Goal: Task Accomplishment & Management: Manage account settings

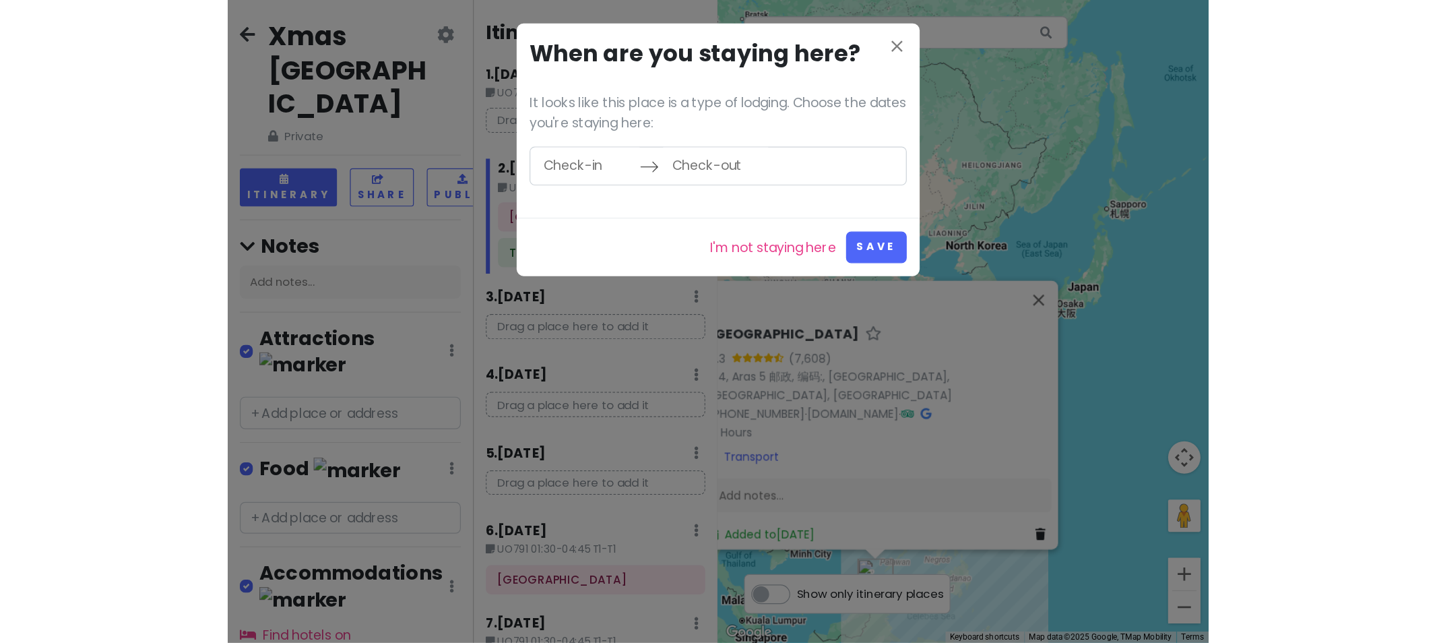
scroll to position [346, 17]
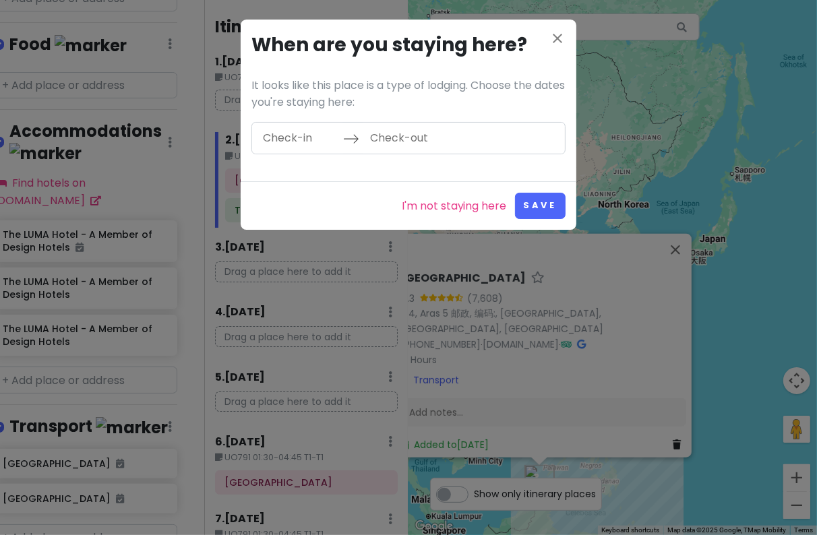
click at [548, 42] on h3 "When are you staying here?" at bounding box center [408, 45] width 314 height 30
click at [554, 40] on icon "close" at bounding box center [557, 38] width 16 height 16
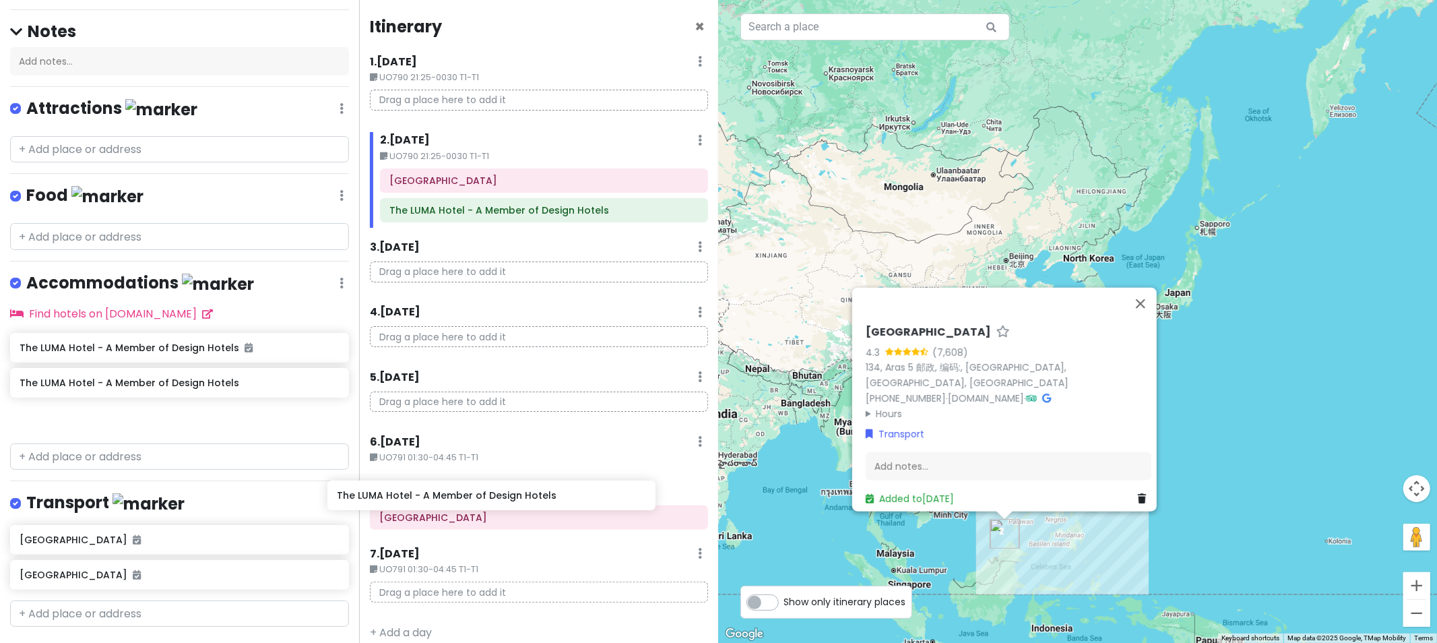
scroll to position [9, 0]
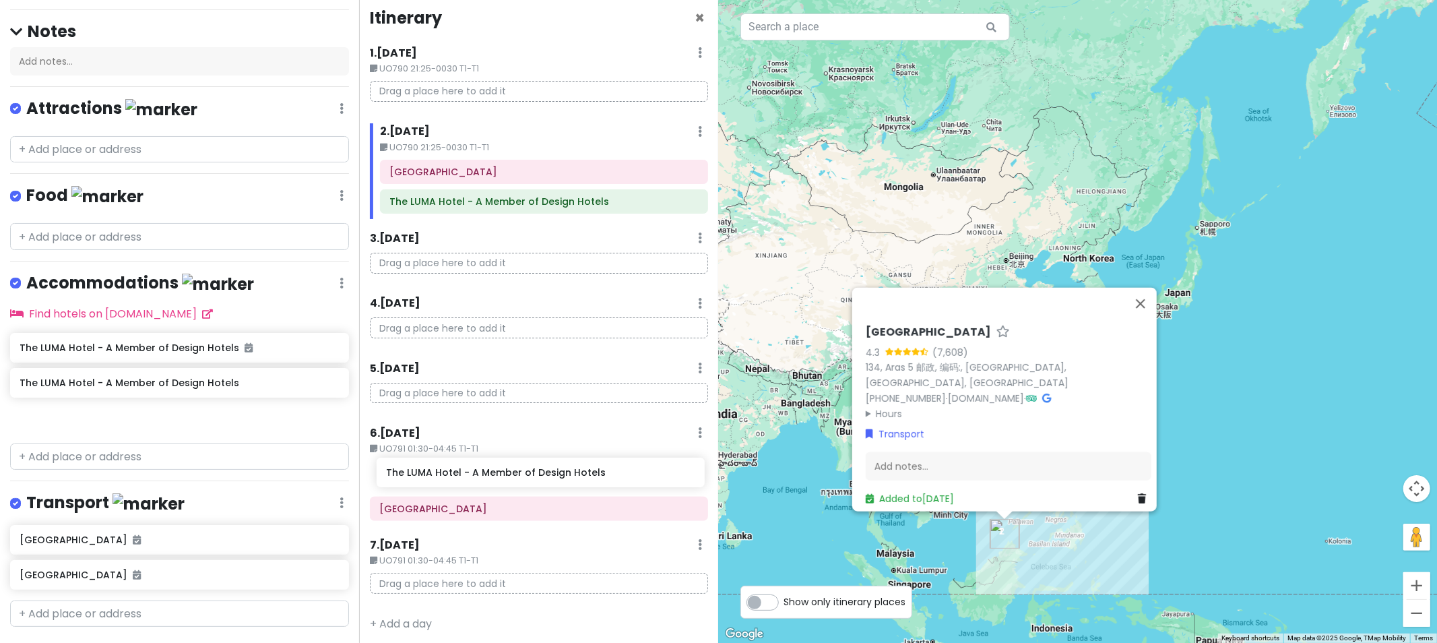
drag, startPoint x: 150, startPoint y: 354, endPoint x: 516, endPoint y: 476, distance: 386.0
click at [516, 476] on div "Xmas [GEOGRAPHIC_DATA] Private Change Dates Make a Copy Delete Trip Go Pro ⚡️ G…" at bounding box center [718, 321] width 1437 height 643
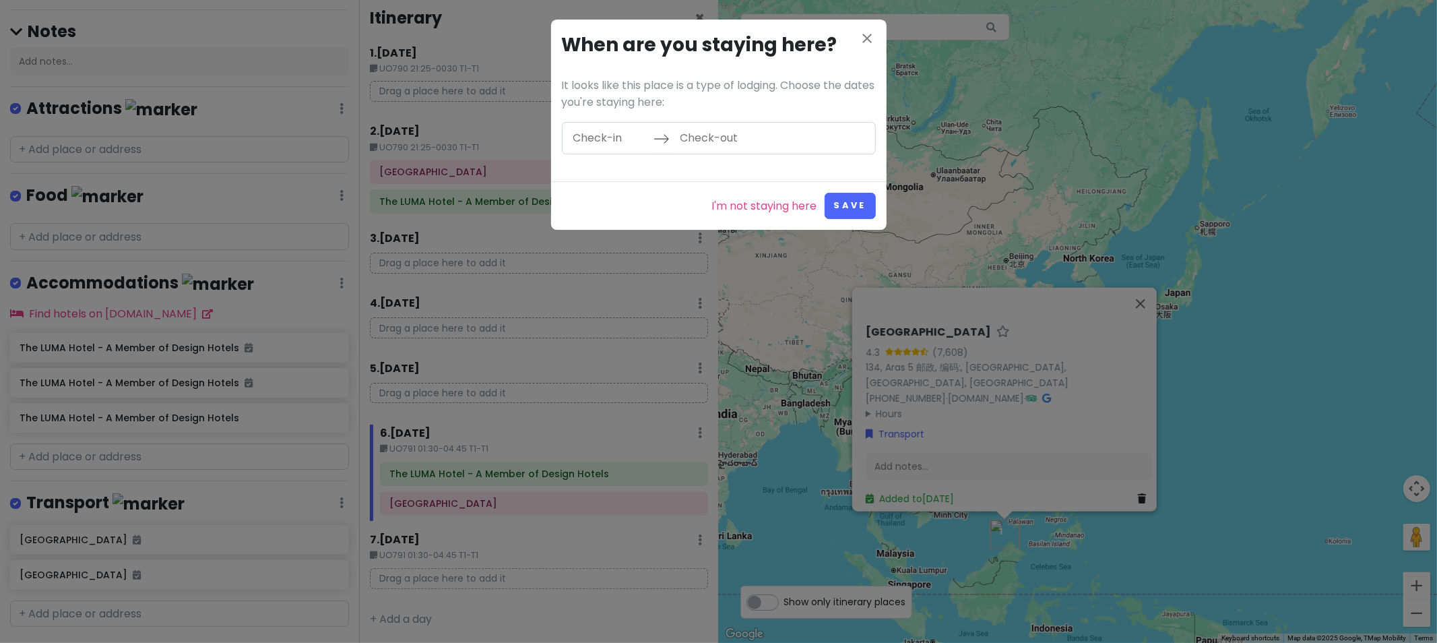
scroll to position [0, 0]
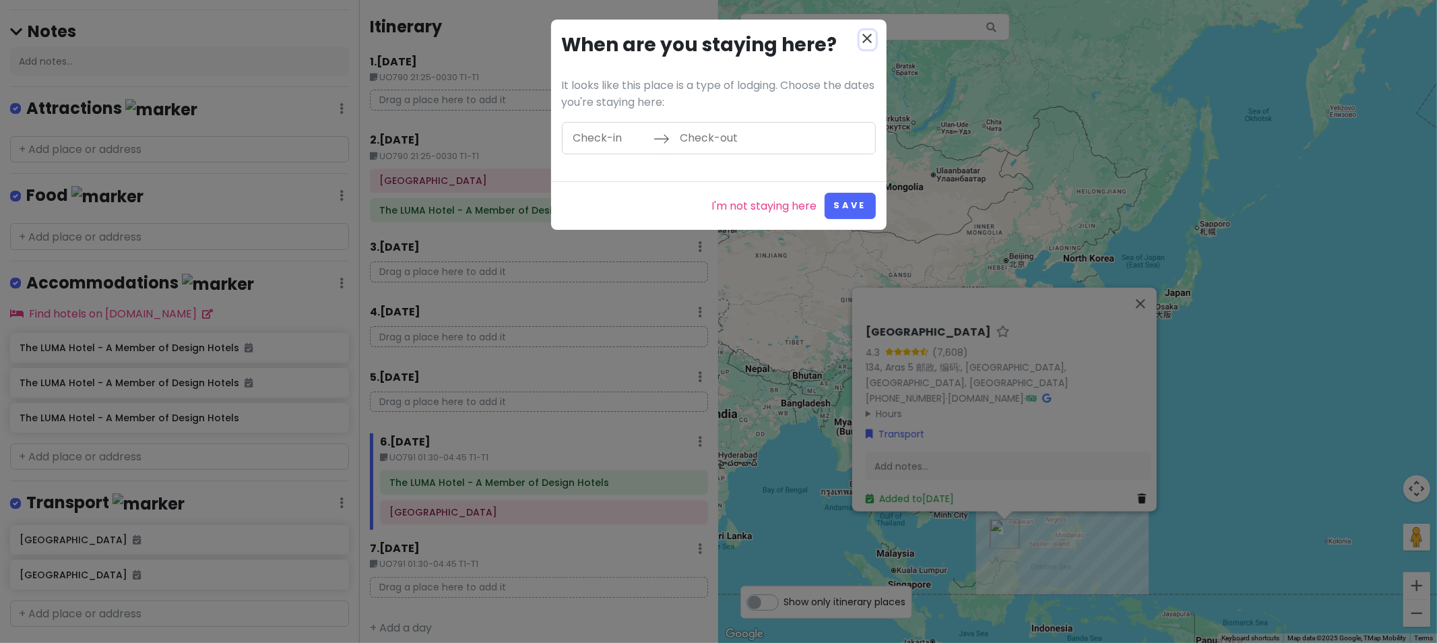
click at [816, 32] on icon "close" at bounding box center [868, 38] width 16 height 16
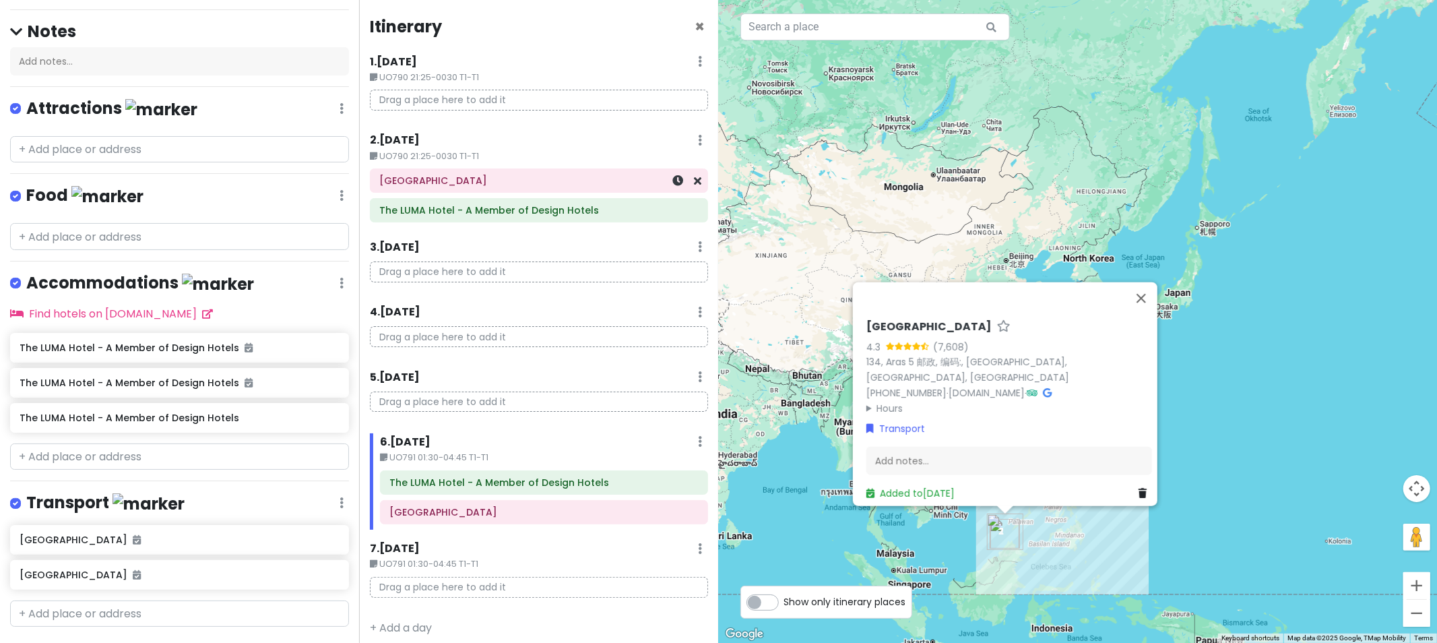
click at [500, 184] on h6 "[GEOGRAPHIC_DATA]" at bounding box center [538, 180] width 319 height 12
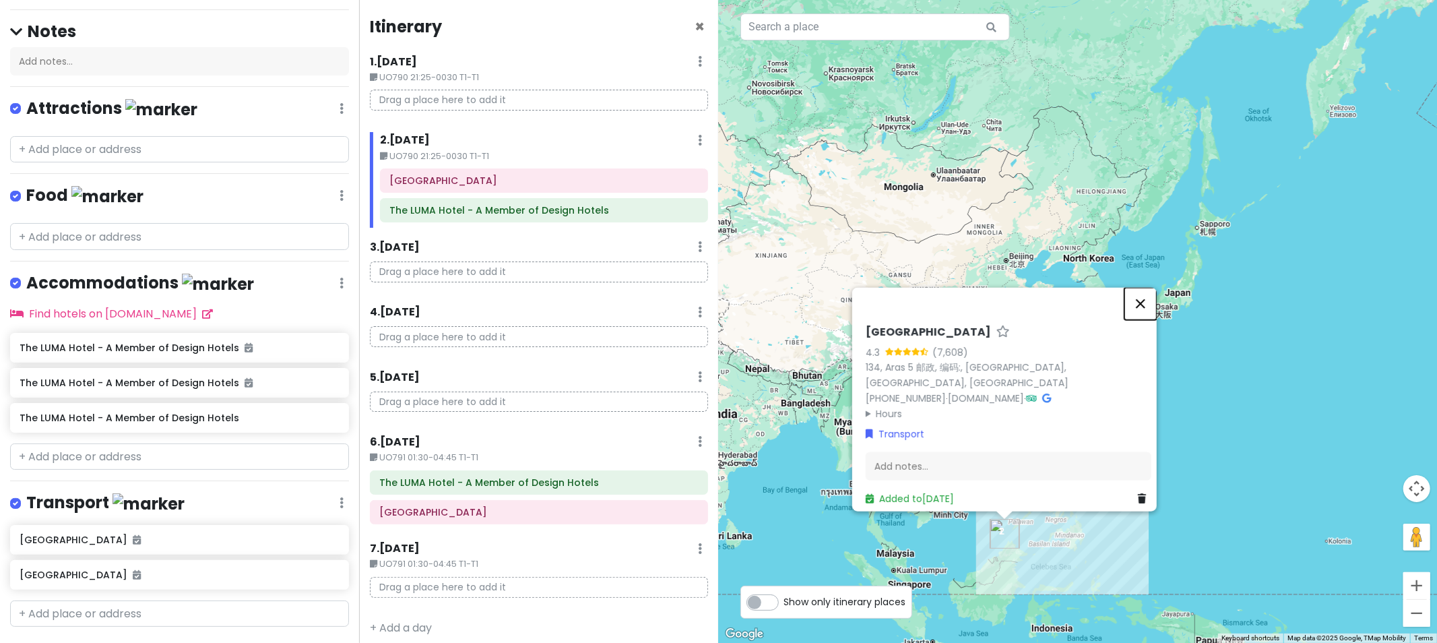
click at [816, 309] on button "Close" at bounding box center [1140, 304] width 32 height 32
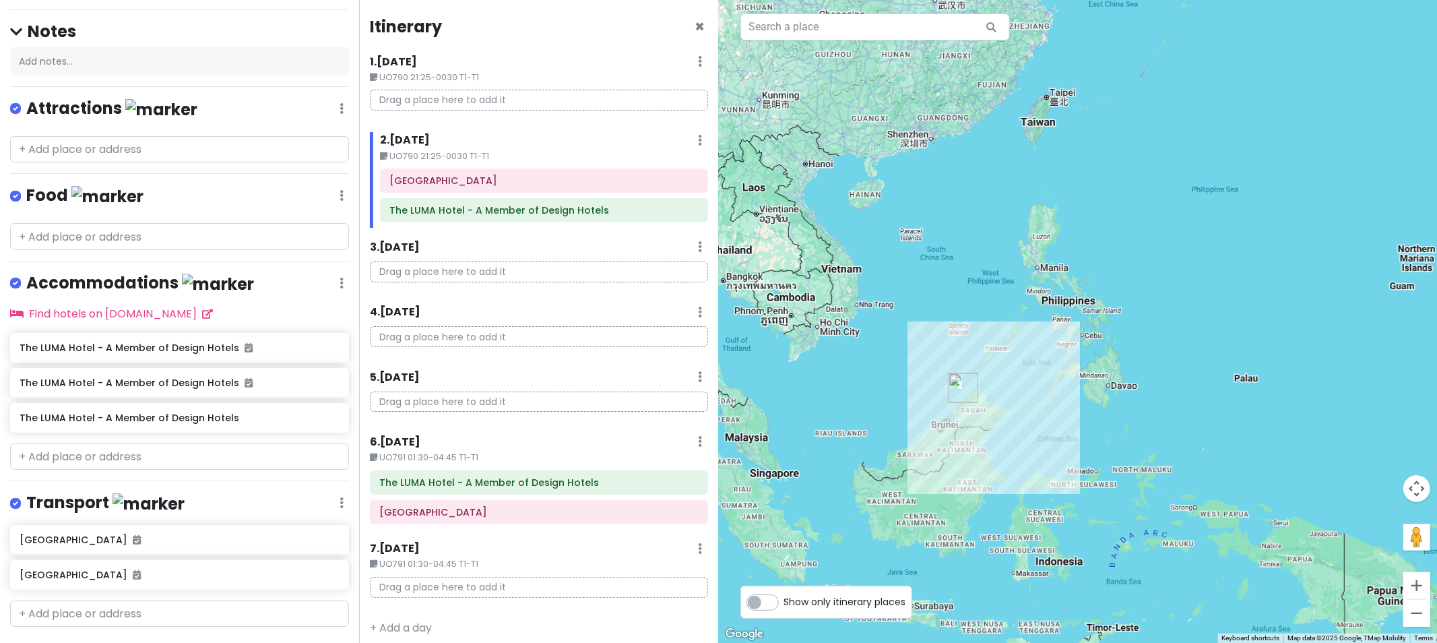
drag, startPoint x: 982, startPoint y: 536, endPoint x: 970, endPoint y: 324, distance: 212.6
click at [816, 311] on div at bounding box center [1078, 321] width 719 height 643
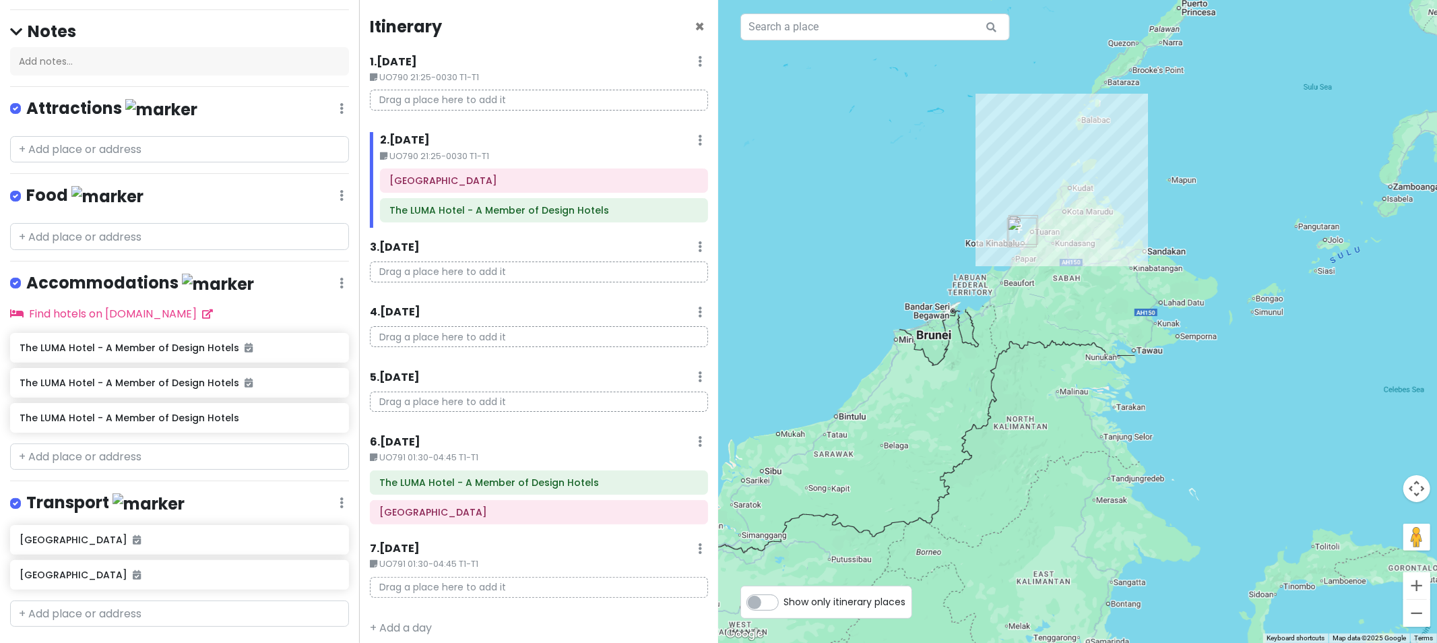
drag, startPoint x: 899, startPoint y: 315, endPoint x: 903, endPoint y: 580, distance: 264.8
click at [816, 534] on div at bounding box center [1078, 321] width 719 height 643
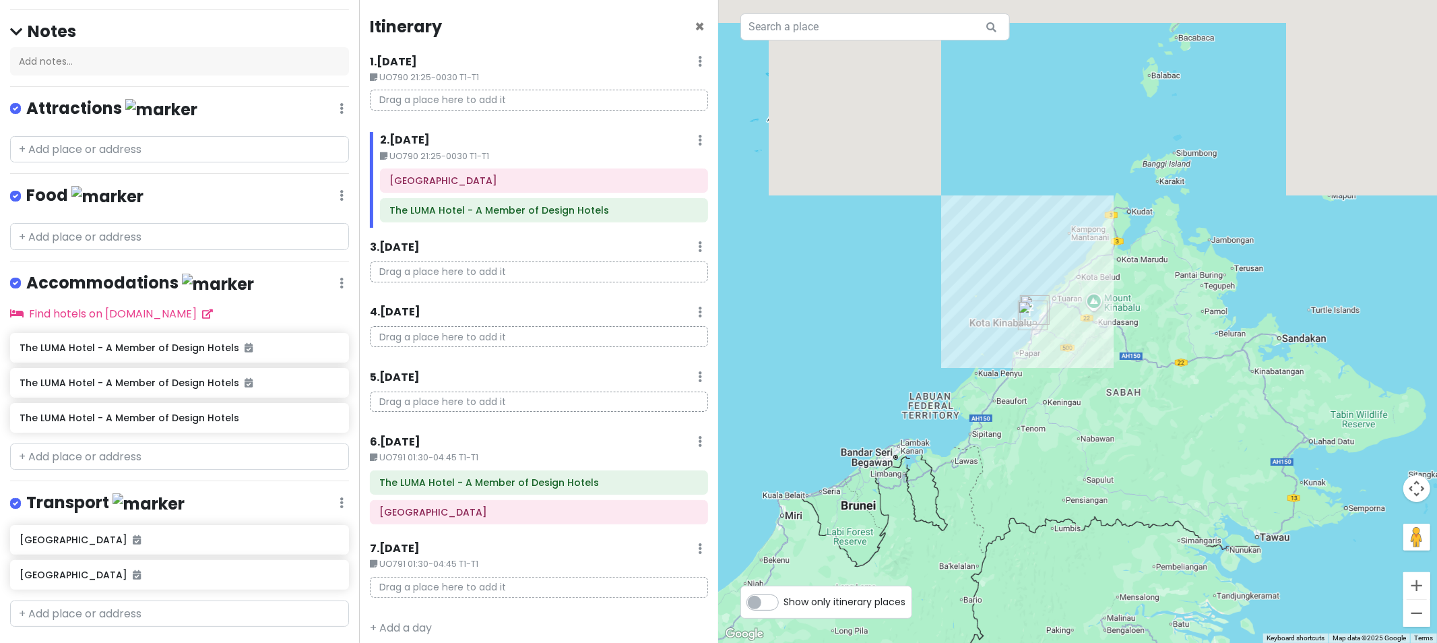
drag, startPoint x: 1009, startPoint y: 251, endPoint x: 932, endPoint y: 483, distance: 244.8
click at [816, 483] on div at bounding box center [1078, 321] width 719 height 643
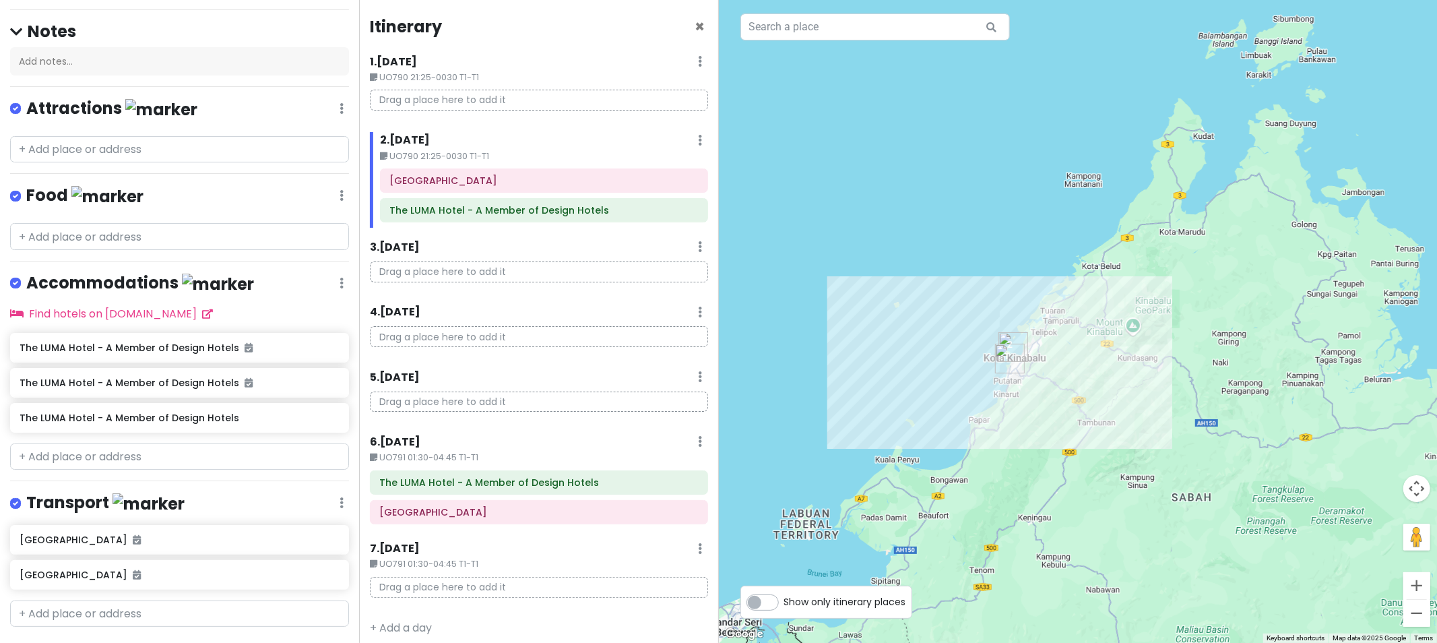
drag, startPoint x: 1113, startPoint y: 331, endPoint x: 1063, endPoint y: 425, distance: 106.7
click at [816, 425] on div at bounding box center [1078, 321] width 719 height 643
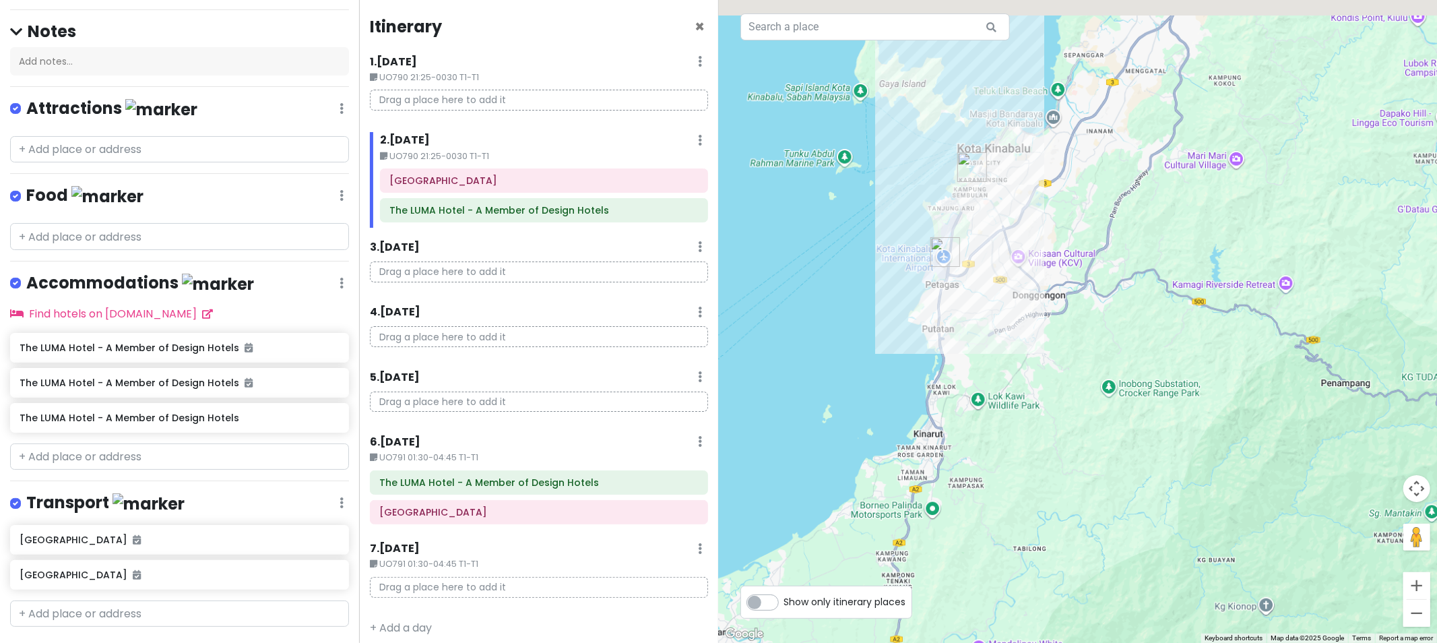
drag, startPoint x: 1006, startPoint y: 369, endPoint x: 978, endPoint y: 678, distance: 309.9
click at [816, 534] on html "Xmas [GEOGRAPHIC_DATA] Private Change Dates Make a Copy Delete Trip Go Pro ⚡️ G…" at bounding box center [718, 321] width 1437 height 643
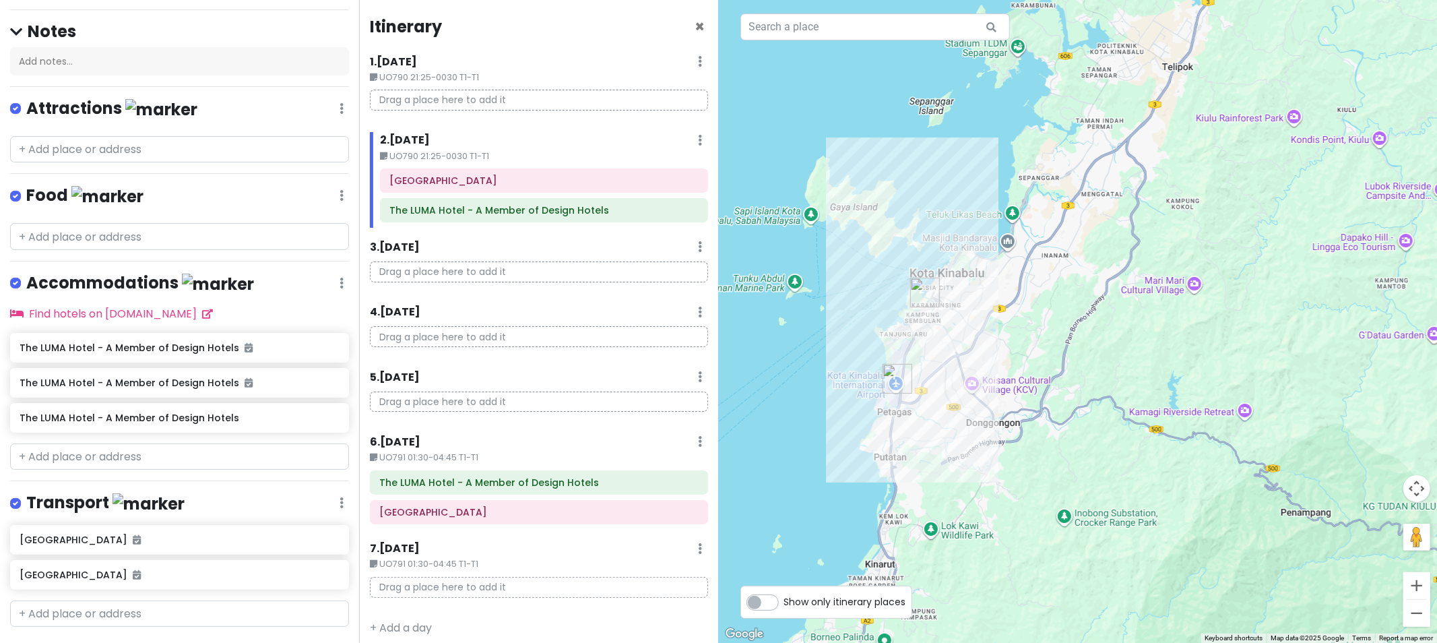
drag, startPoint x: 1004, startPoint y: 375, endPoint x: 955, endPoint y: 490, distance: 125.9
click at [816, 490] on div at bounding box center [1078, 321] width 719 height 643
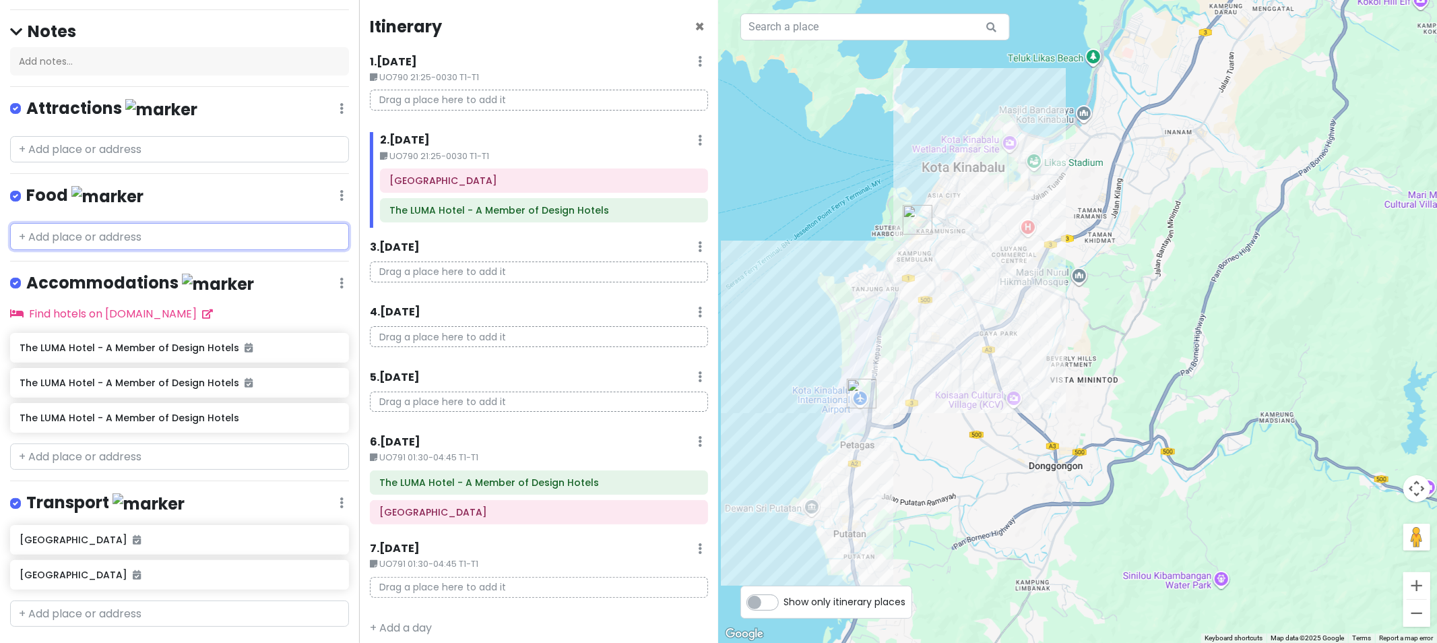
click at [133, 223] on input "text" at bounding box center [179, 236] width 339 height 27
paste input "菲律賓夜市"
type input "菲律賓夜市"
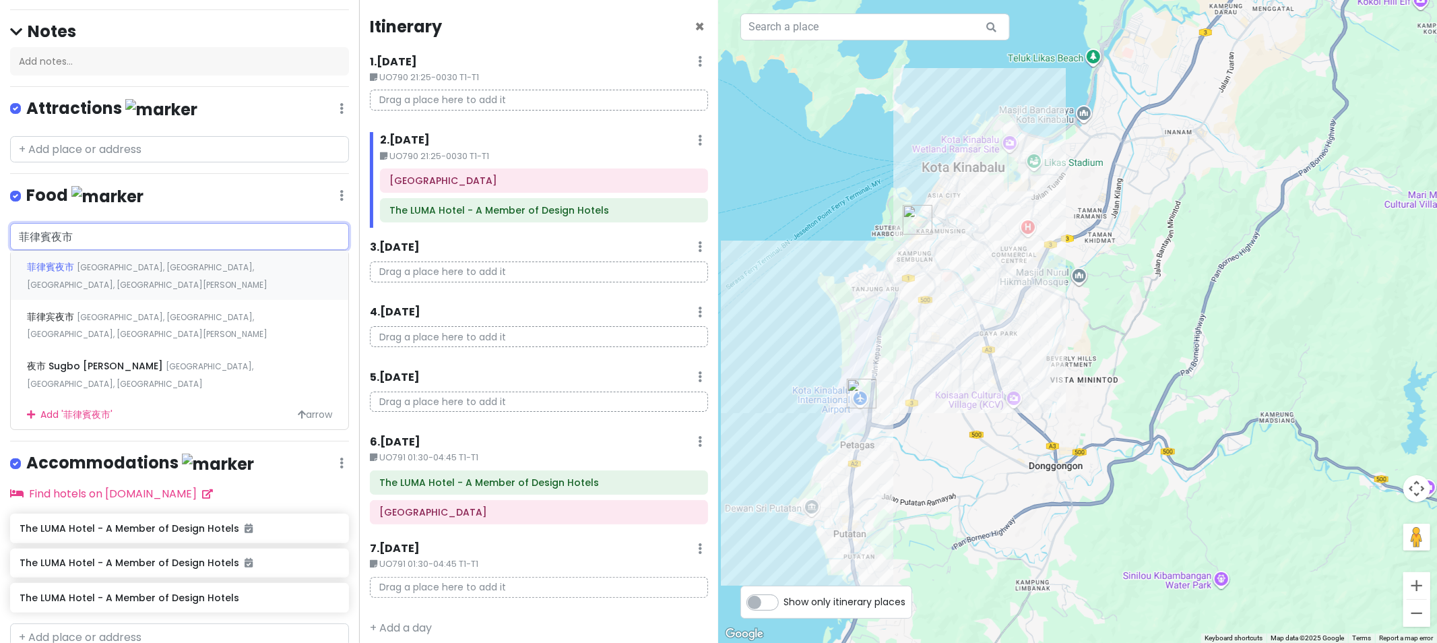
click at [100, 261] on span "[GEOGRAPHIC_DATA], [GEOGRAPHIC_DATA], [GEOGRAPHIC_DATA], [GEOGRAPHIC_DATA][PERS…" at bounding box center [147, 275] width 241 height 29
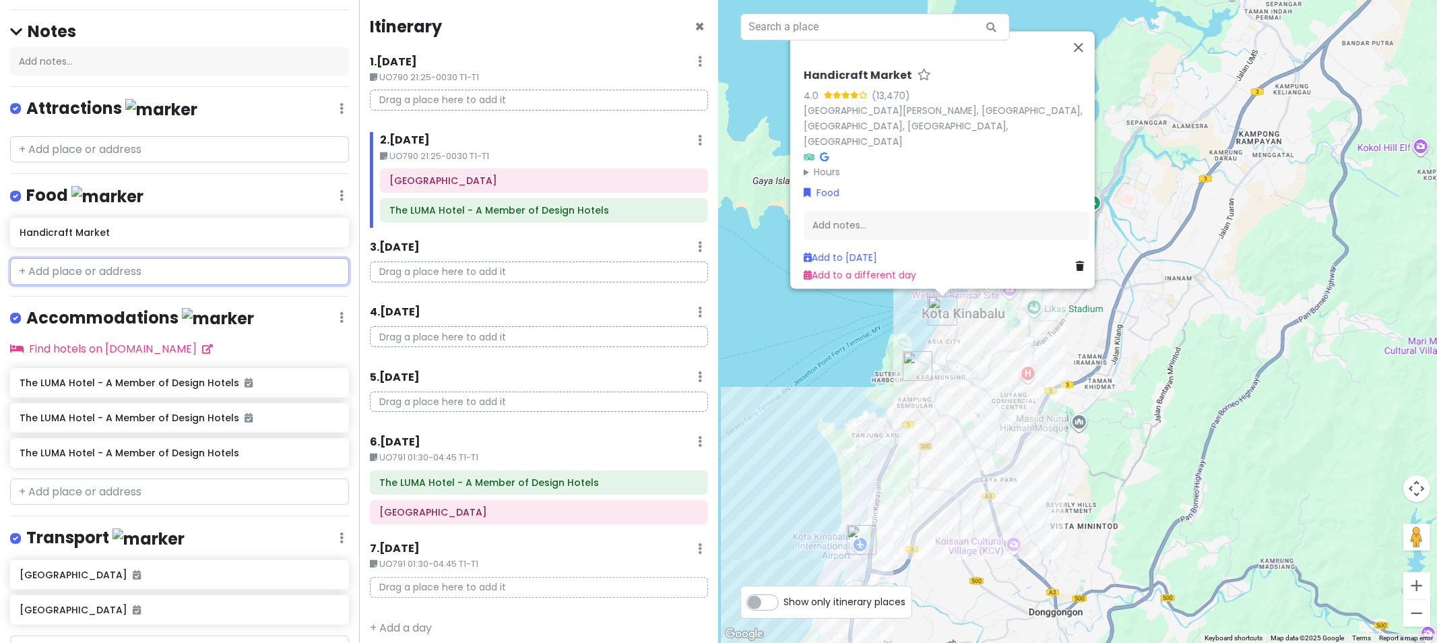
click at [164, 258] on input "text" at bounding box center [179, 271] width 339 height 27
paste input "菲律賓夜市"
type input "菲律賓夜市"
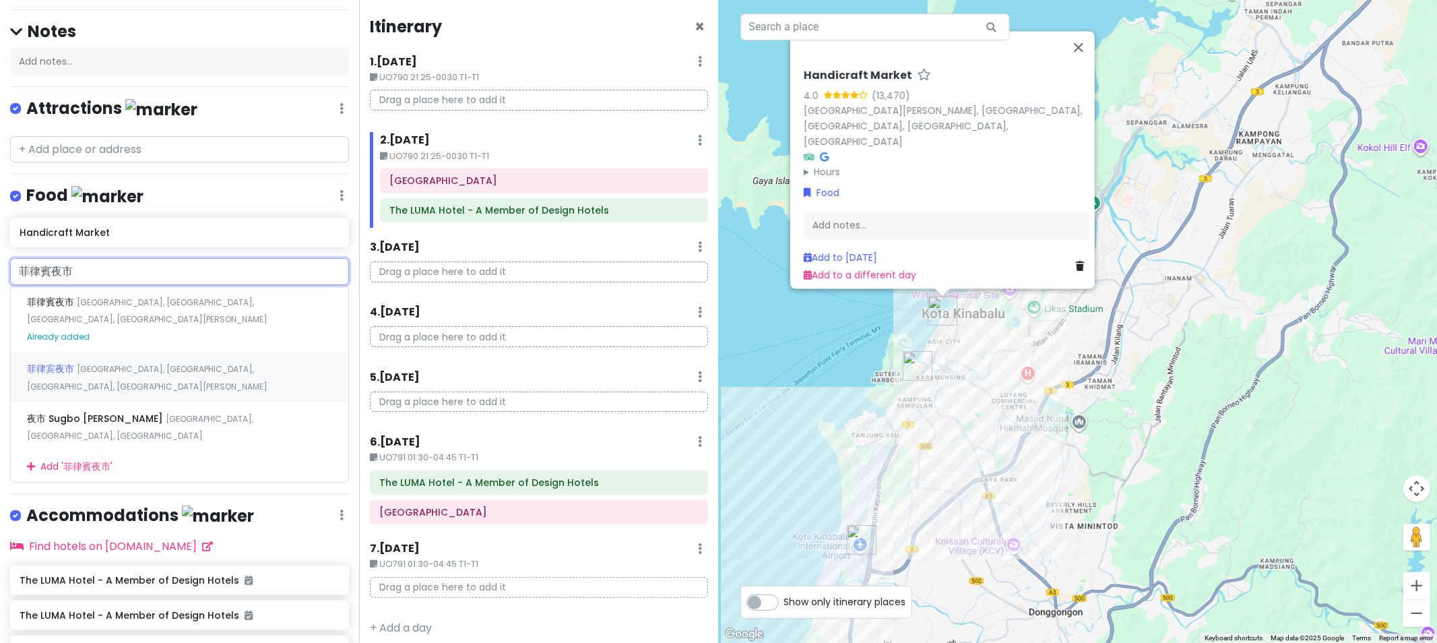
click at [162, 363] on span "[GEOGRAPHIC_DATA], [GEOGRAPHIC_DATA], [GEOGRAPHIC_DATA], [GEOGRAPHIC_DATA][PERS…" at bounding box center [147, 377] width 241 height 29
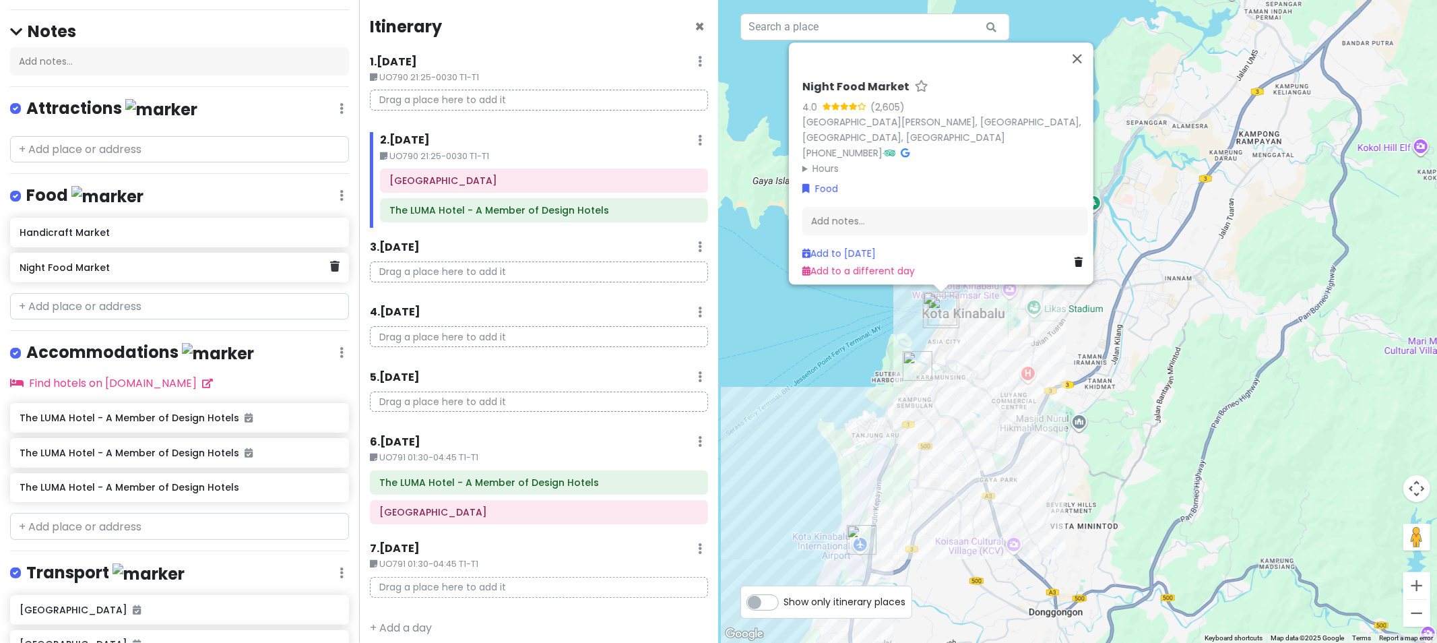
click at [243, 261] on h6 "Night Food Market" at bounding box center [175, 267] width 310 height 12
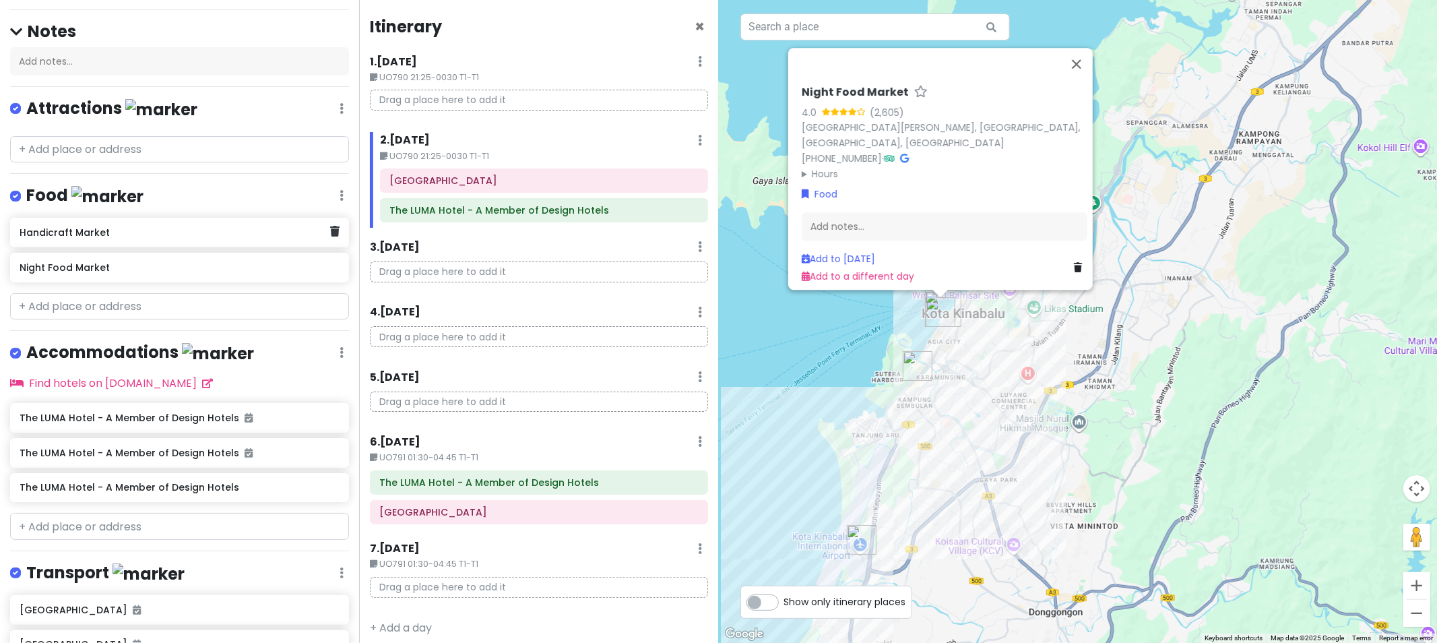
click at [238, 226] on h6 "Handicraft Market" at bounding box center [175, 232] width 310 height 12
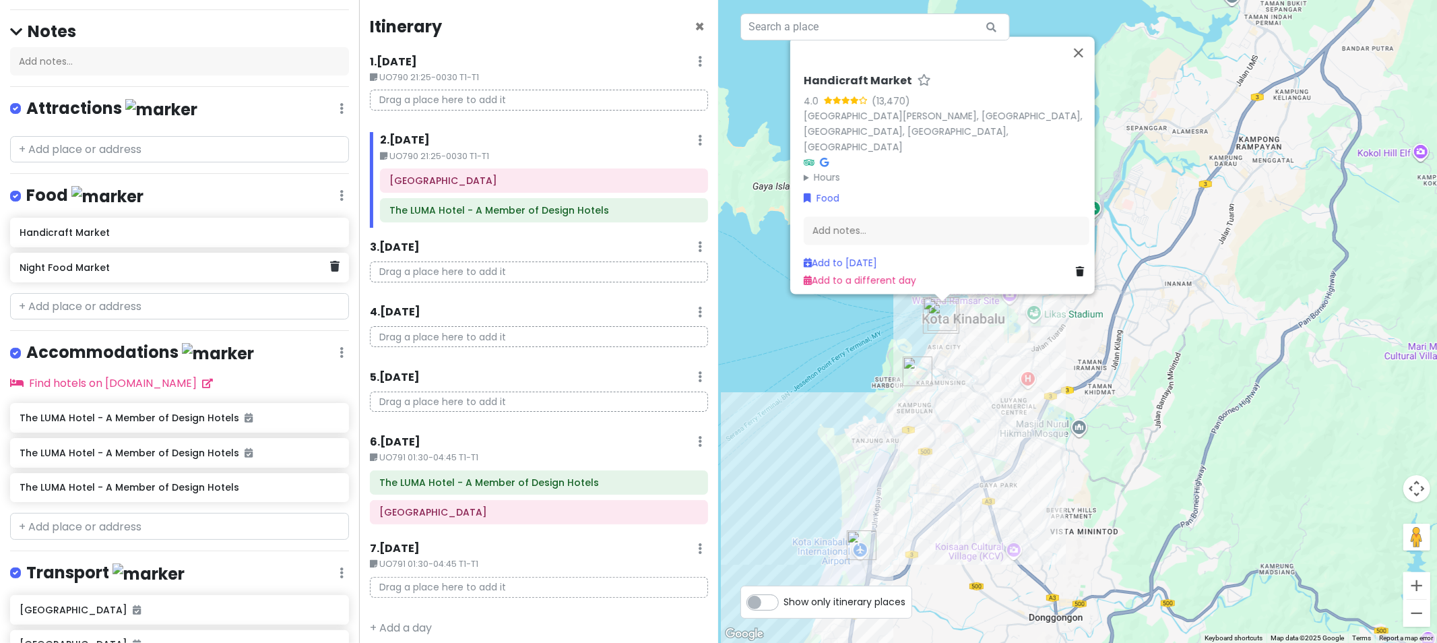
click at [222, 253] on div "Night Food Market" at bounding box center [179, 268] width 339 height 30
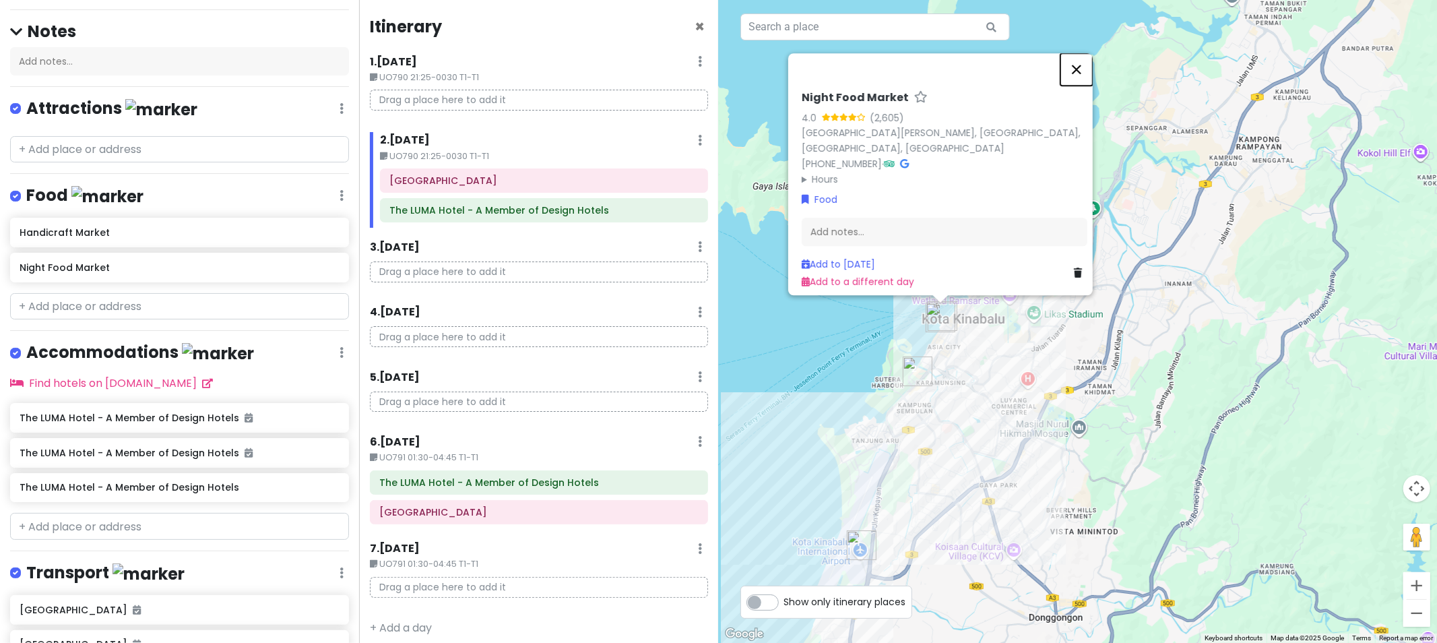
click at [816, 61] on button "Close" at bounding box center [1076, 69] width 32 height 32
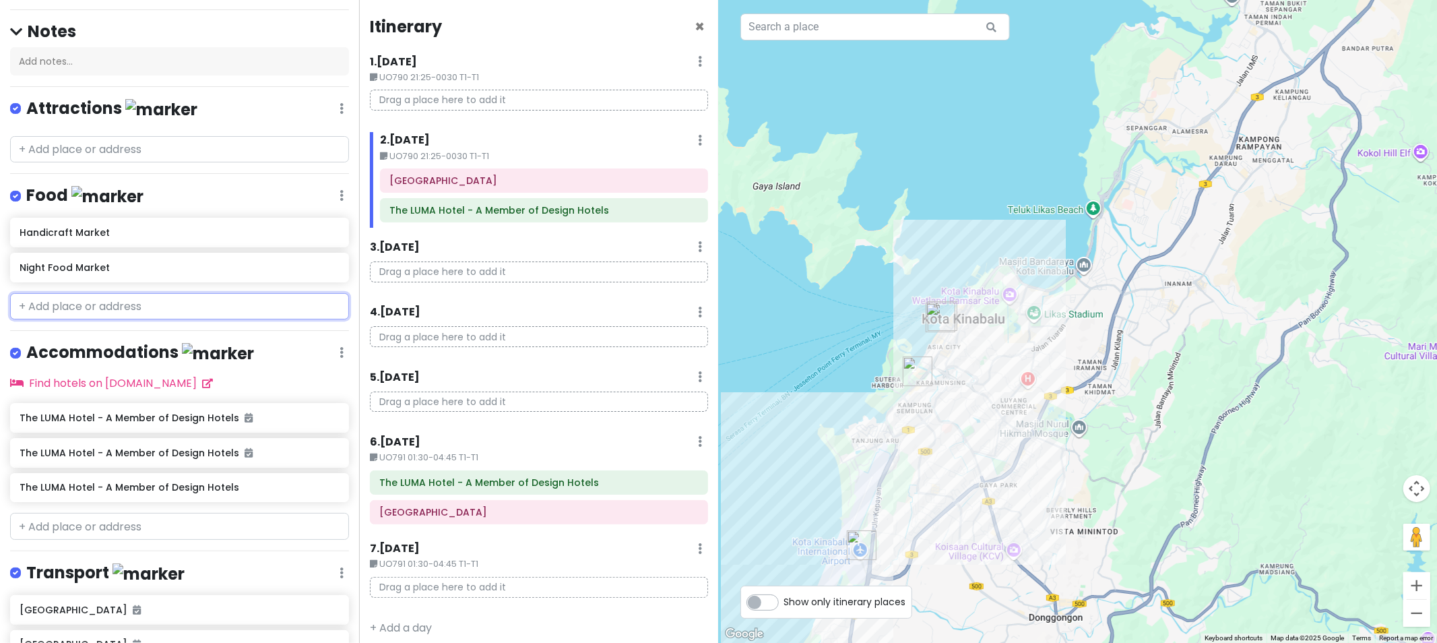
click at [205, 293] on input "text" at bounding box center [179, 306] width 339 height 27
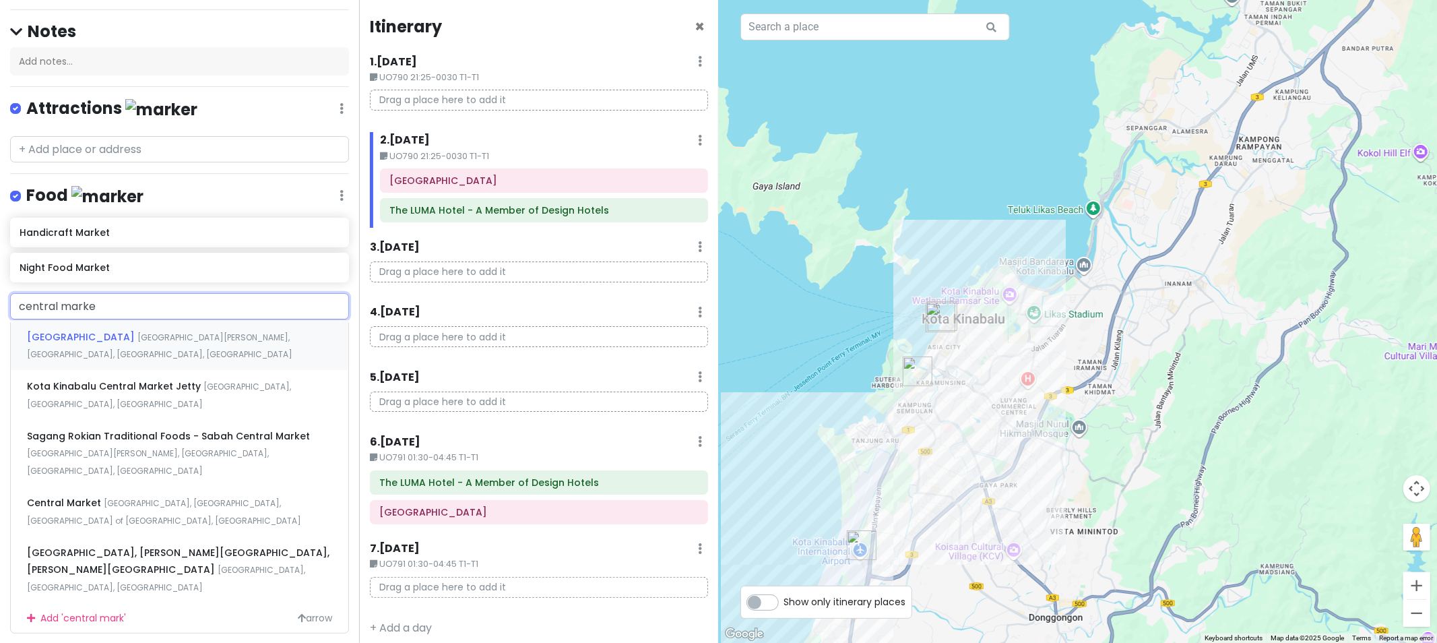
type input "central market"
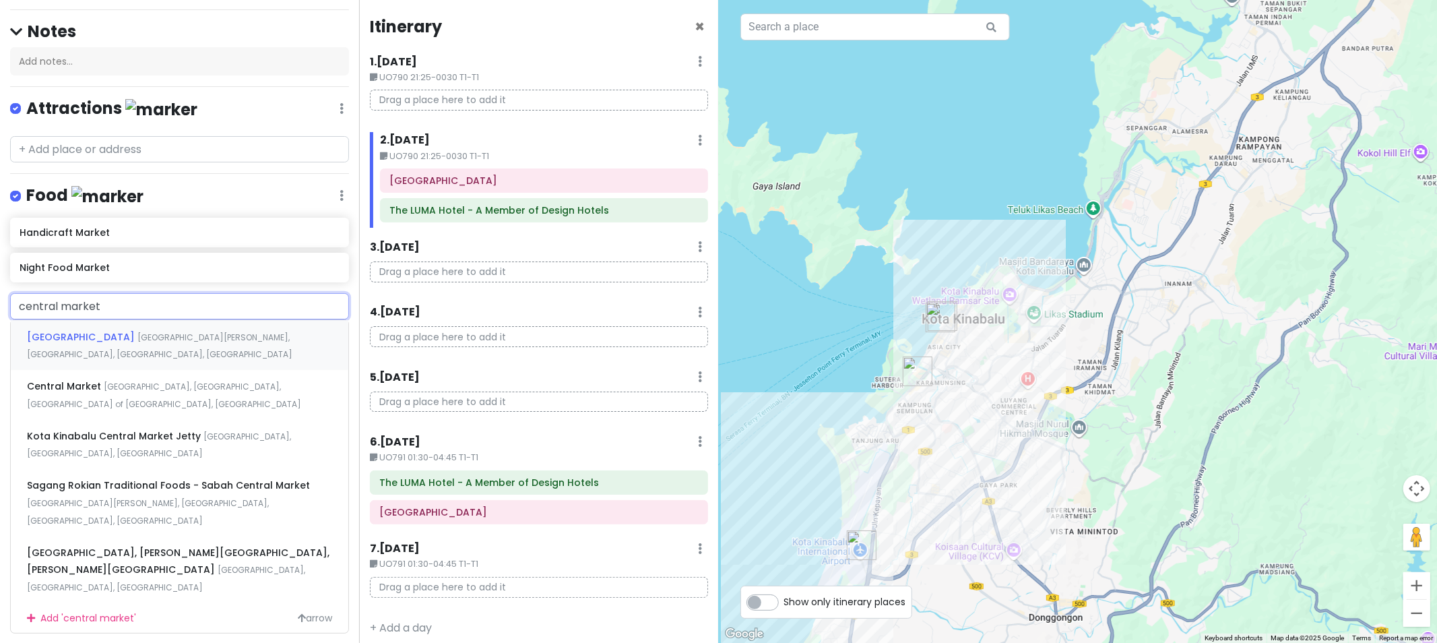
click at [137, 330] on span "[GEOGRAPHIC_DATA]" at bounding box center [82, 336] width 110 height 13
